Goal: Go to known website: Go to known website

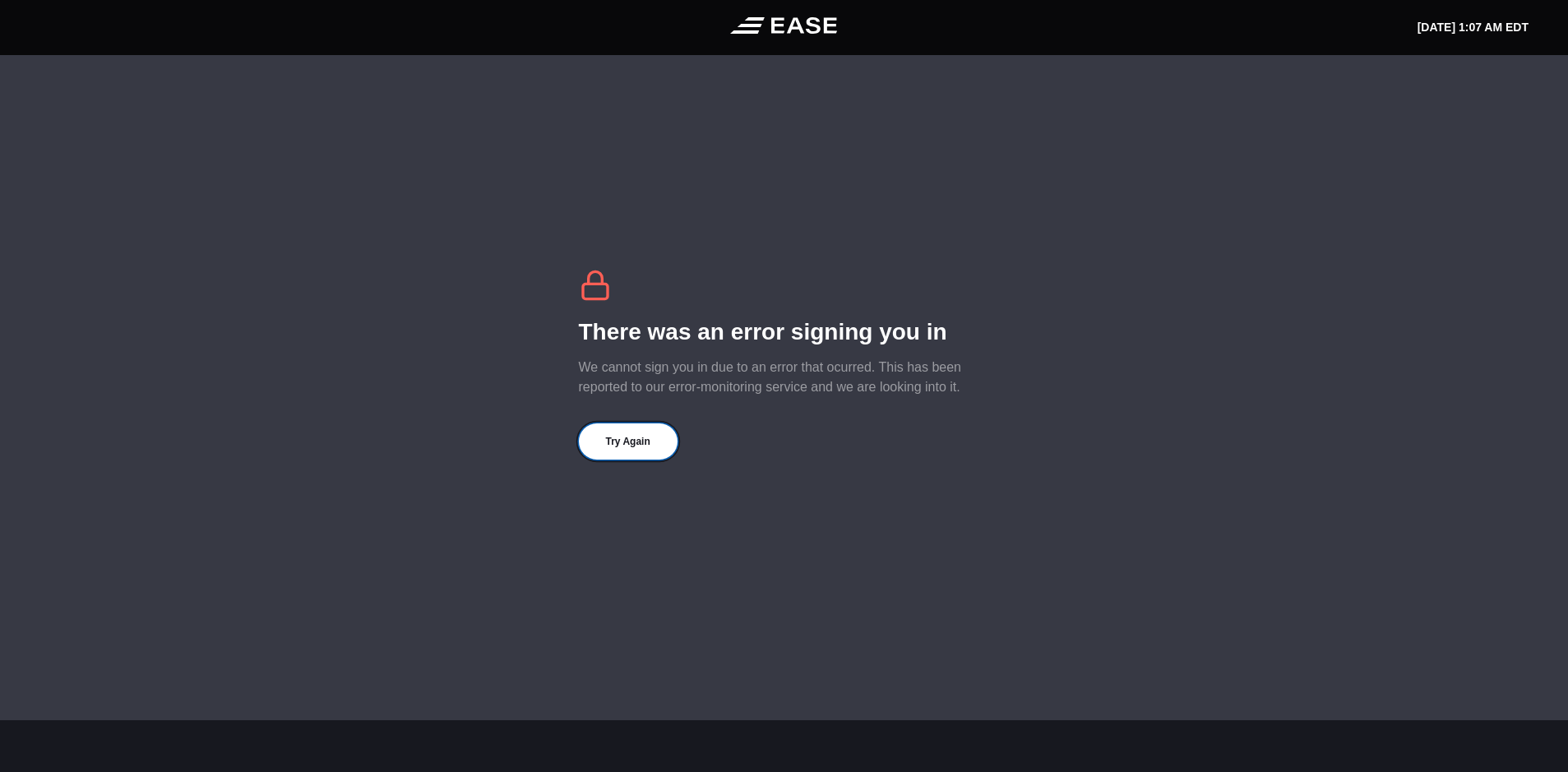
click at [626, 447] on button "Try Again" at bounding box center [627, 441] width 98 height 36
